Goal: Task Accomplishment & Management: Use online tool/utility

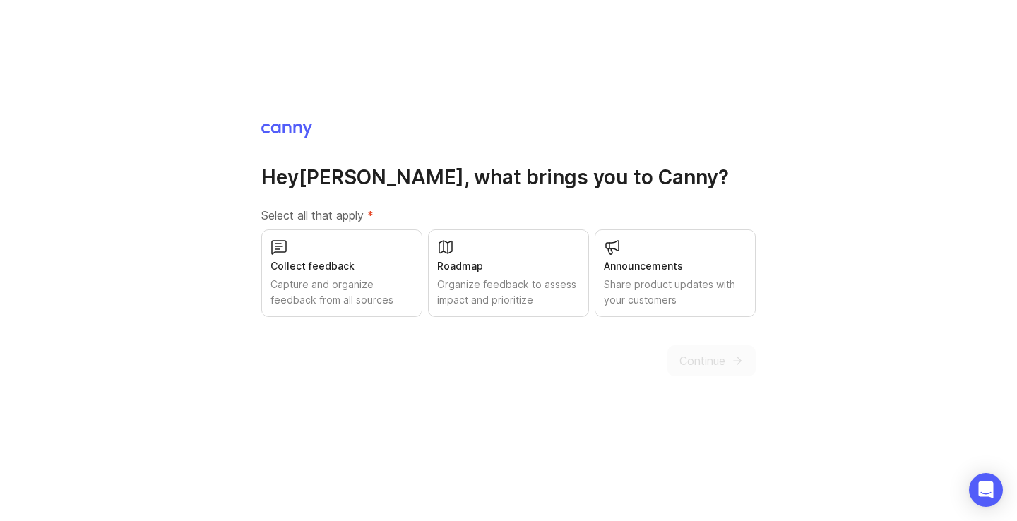
click at [340, 297] on div "Capture and organize feedback from all sources" at bounding box center [342, 292] width 143 height 31
click at [718, 361] on span "Continue" at bounding box center [702, 360] width 46 height 17
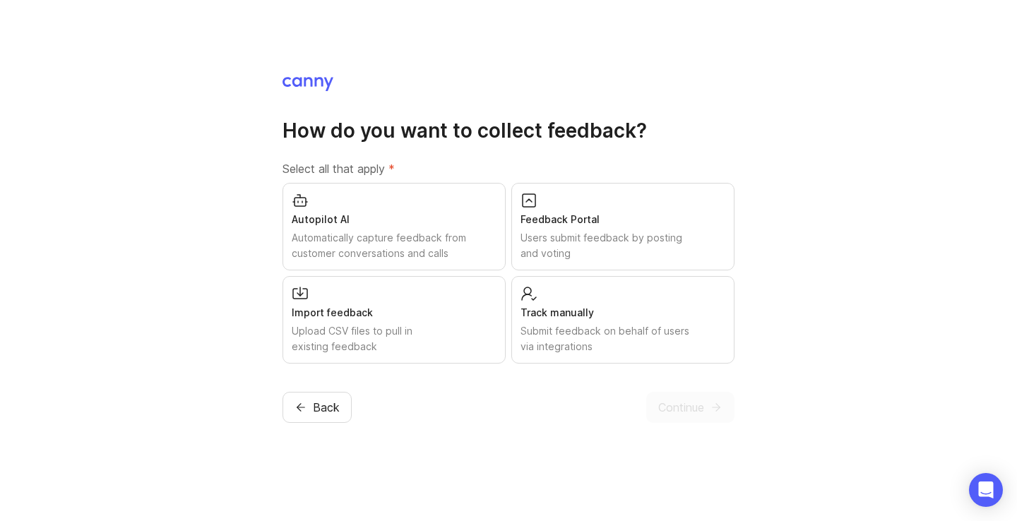
click at [413, 335] on div "Upload CSV files to pull in existing feedback" at bounding box center [394, 338] width 205 height 31
click at [617, 316] on div "Track manually" at bounding box center [623, 313] width 205 height 16
click at [390, 346] on div "Upload CSV files to pull in existing feedback" at bounding box center [394, 338] width 205 height 31
click at [690, 419] on button "Continue" at bounding box center [690, 407] width 88 height 31
